Goal: Transaction & Acquisition: Purchase product/service

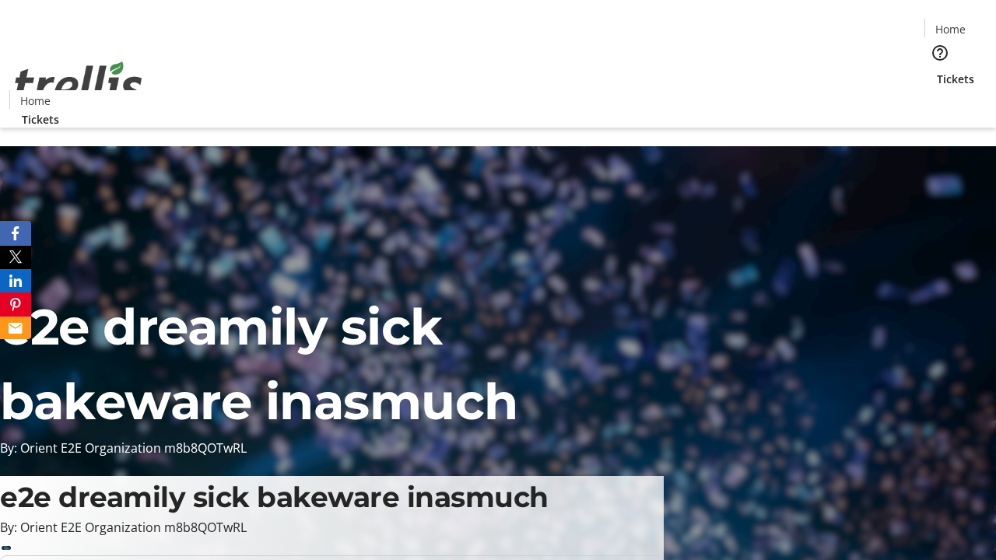
click at [937, 71] on span "Tickets" at bounding box center [955, 79] width 37 height 16
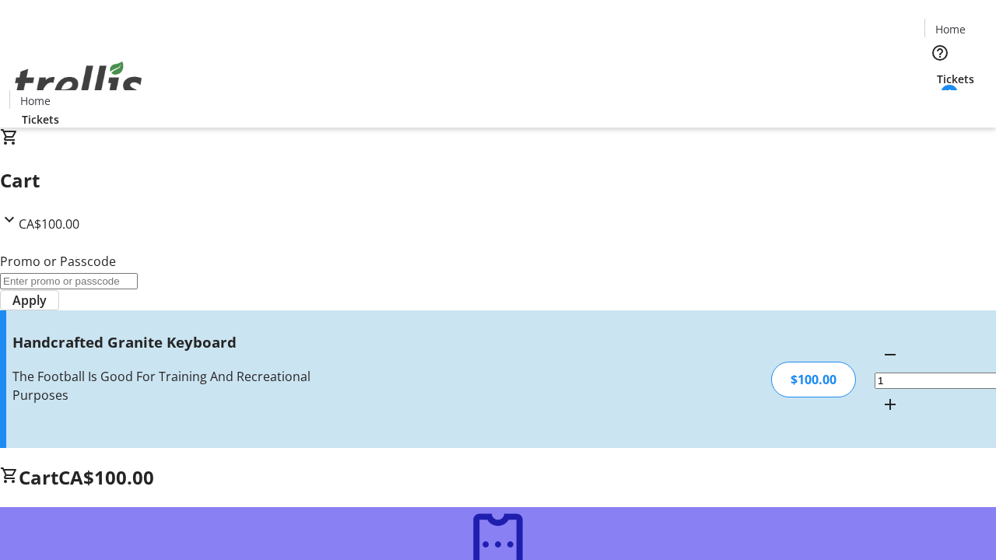
type input "FREE"
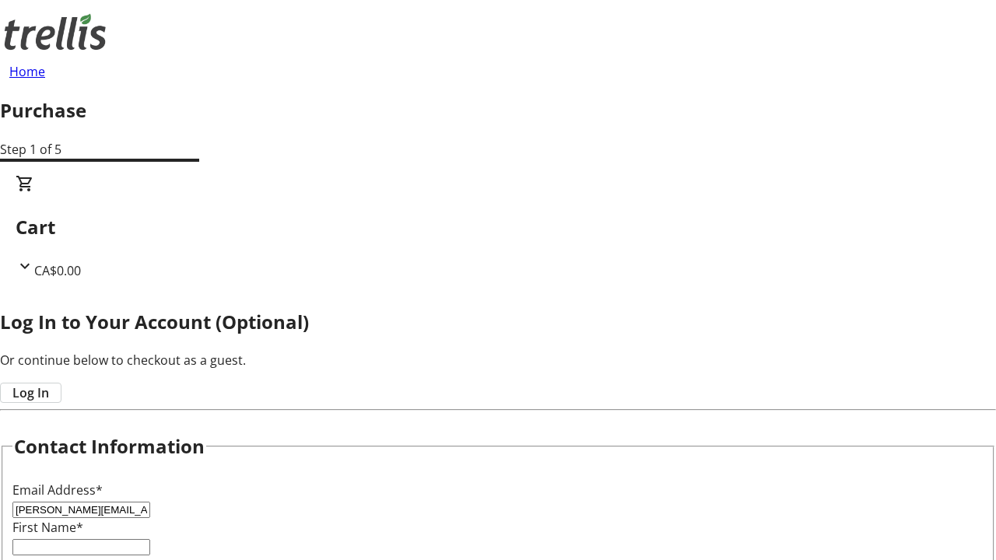
type input "[PERSON_NAME][EMAIL_ADDRESS][DOMAIN_NAME]"
type input "[PERSON_NAME]"
type input "Dicki"
